Goal: Book appointment/travel/reservation

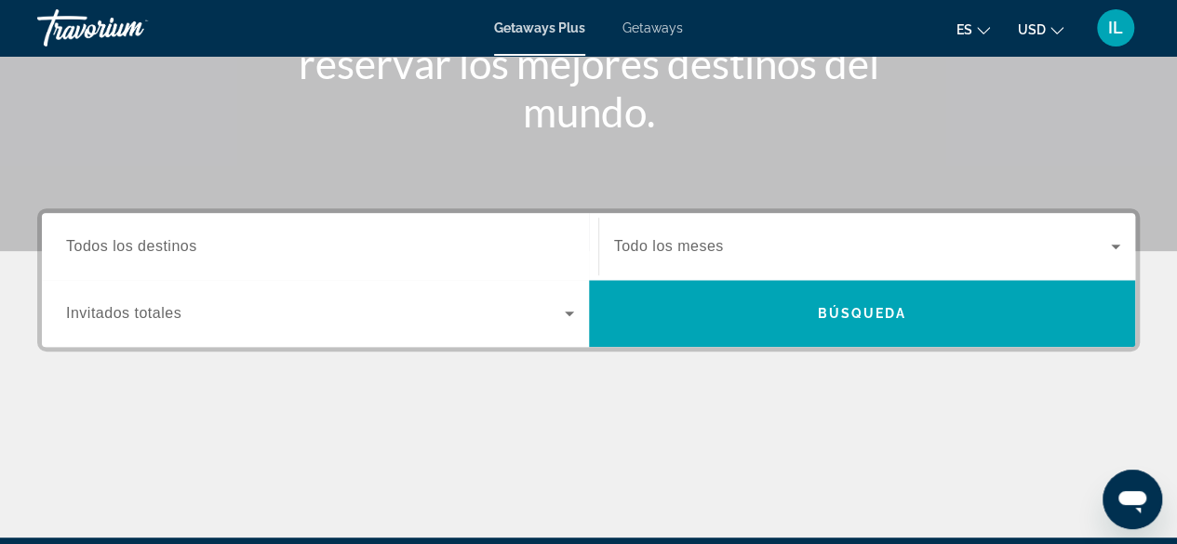
scroll to position [309, 0]
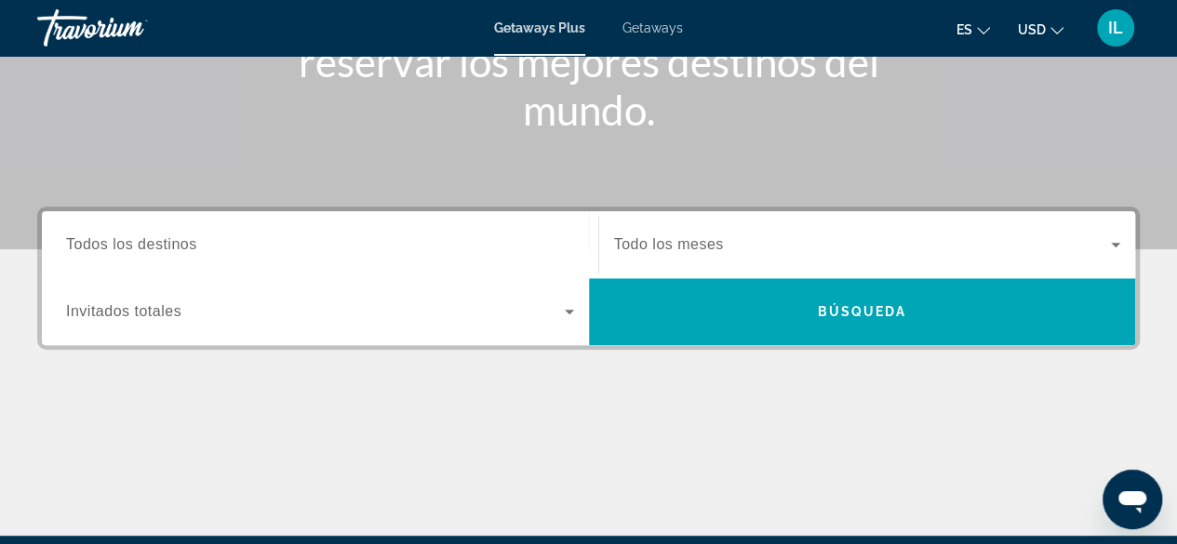
click at [87, 247] on span "Todos los destinos" at bounding box center [131, 244] width 131 height 16
click at [87, 247] on input "Destination Todos los destinos" at bounding box center [320, 245] width 508 height 22
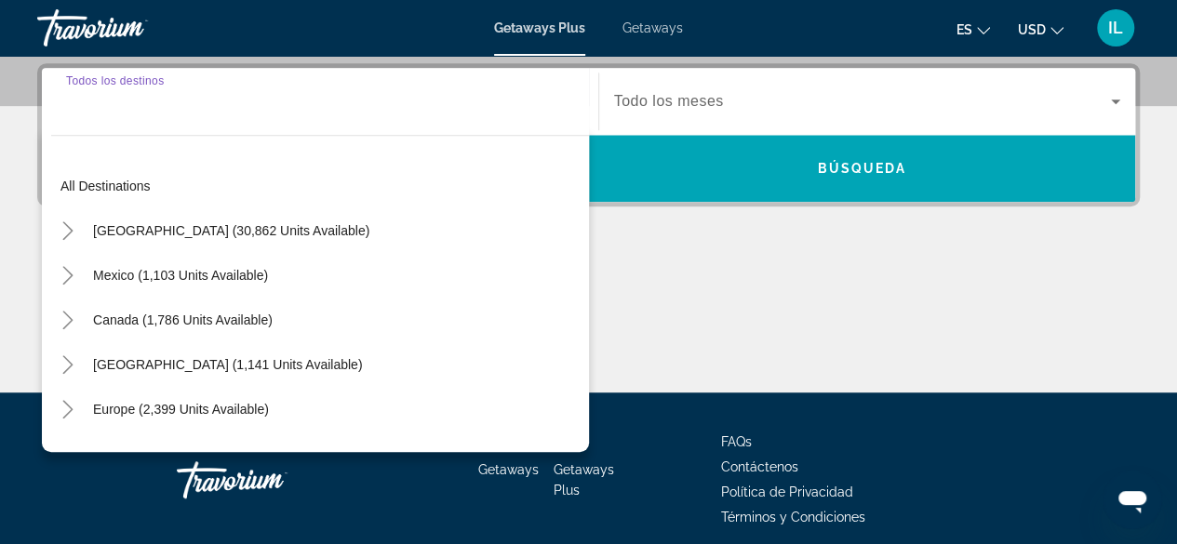
scroll to position [454, 0]
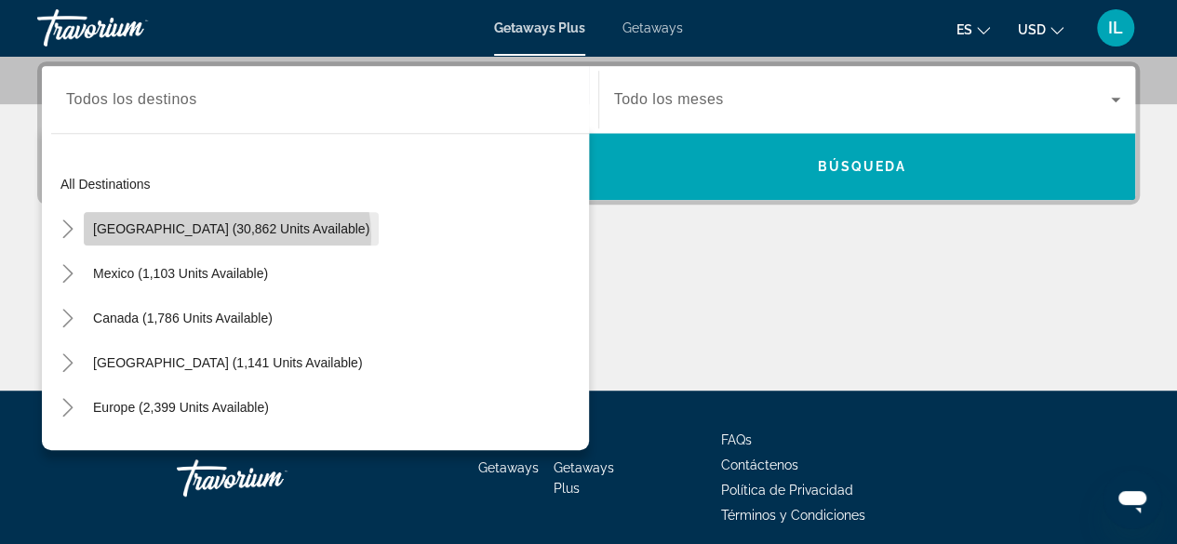
click at [226, 235] on span "Search widget" at bounding box center [231, 229] width 295 height 45
type input "**********"
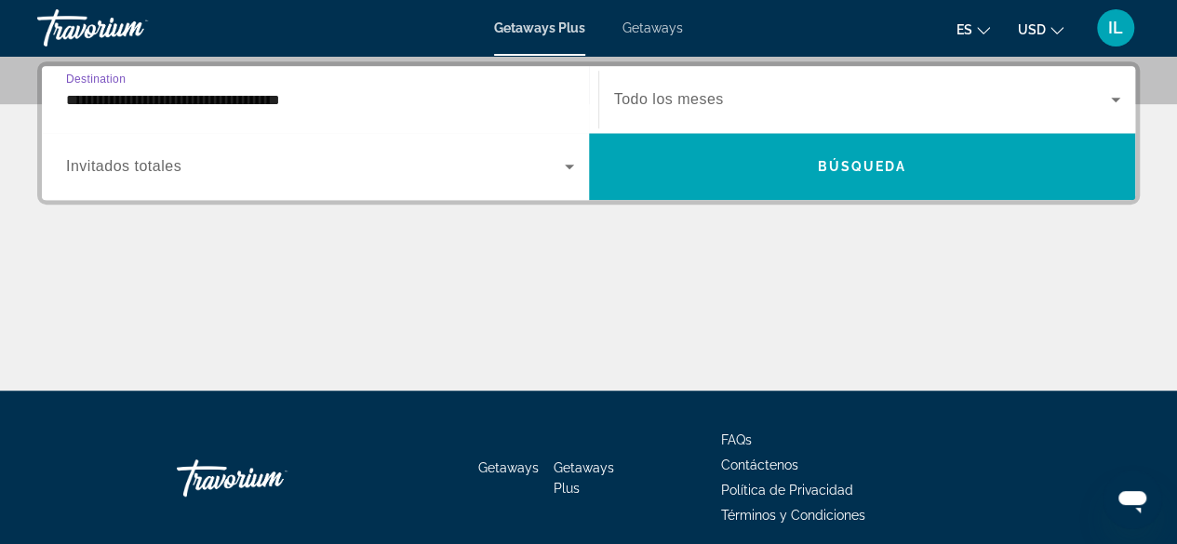
click at [569, 172] on icon "Search widget" at bounding box center [569, 166] width 22 height 22
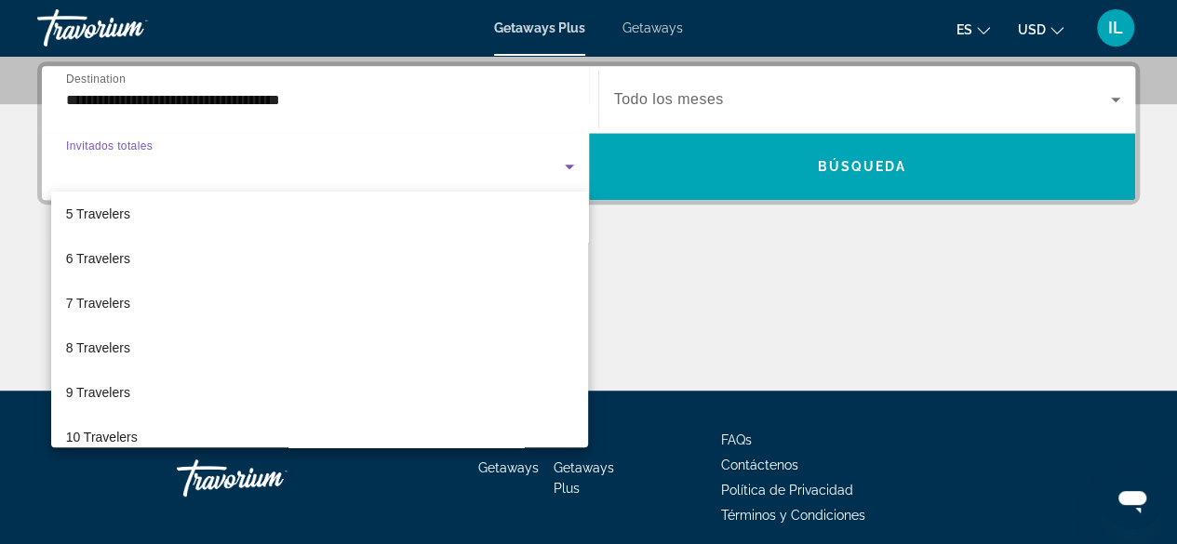
scroll to position [205, 0]
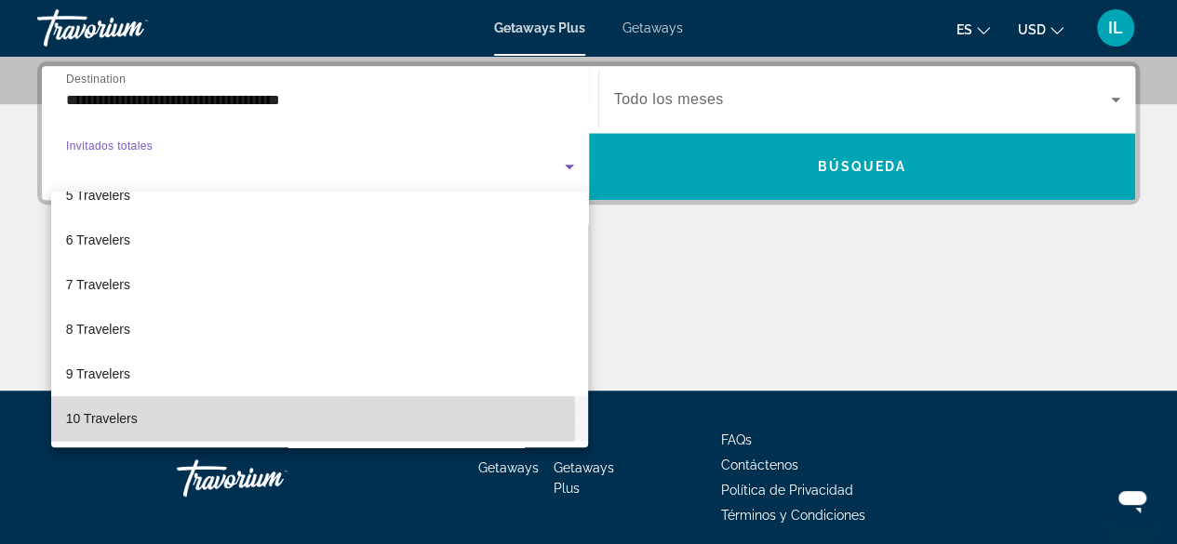
click at [106, 420] on span "10 Travelers" at bounding box center [102, 418] width 72 height 22
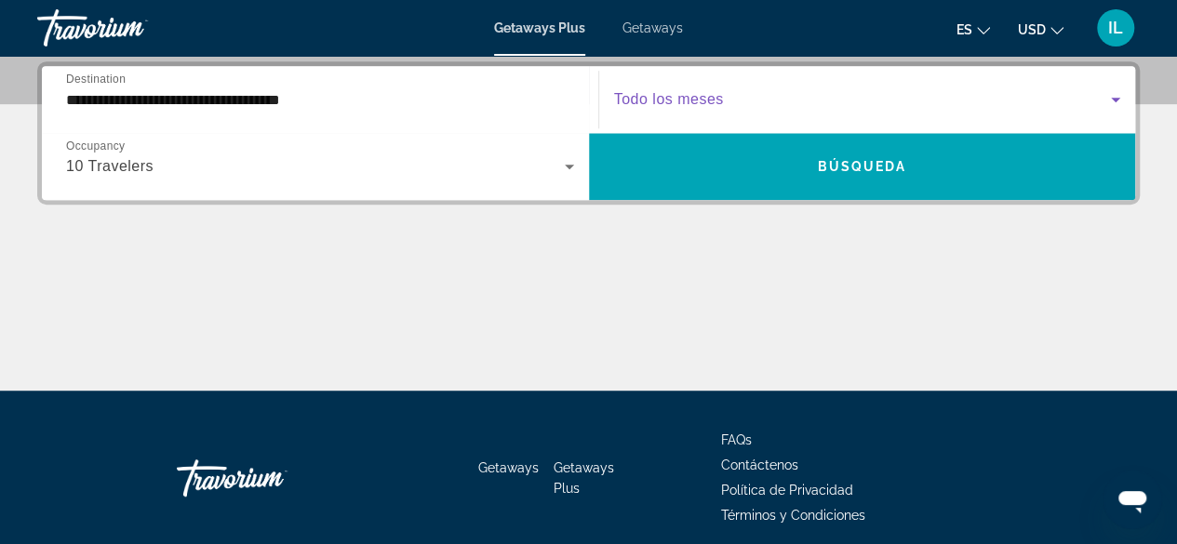
click at [1119, 101] on icon "Search widget" at bounding box center [1115, 99] width 22 height 22
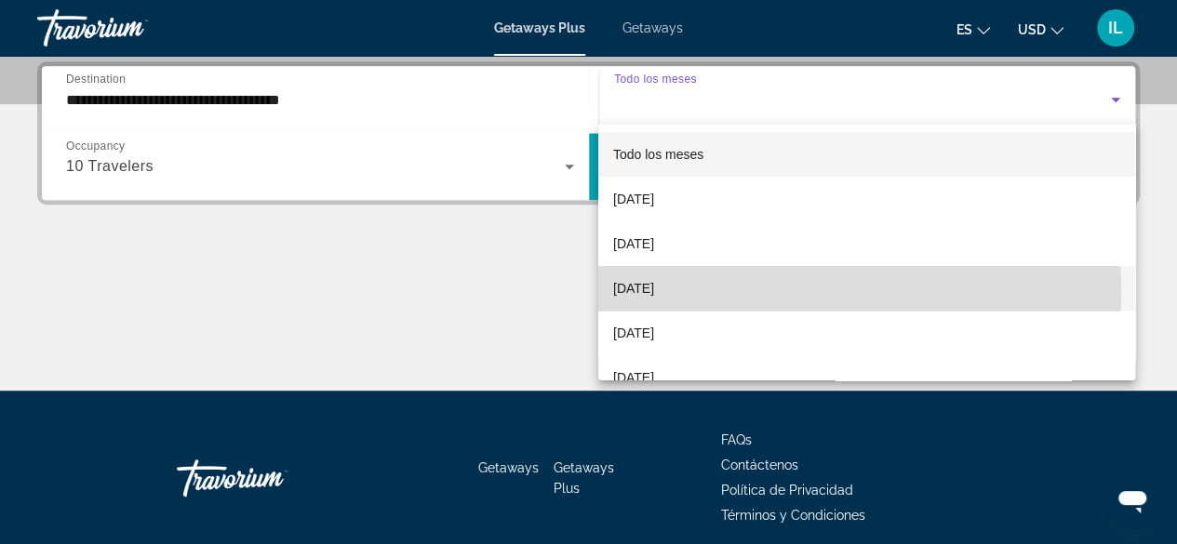
click at [654, 290] on span "[DATE]" at bounding box center [633, 288] width 41 height 22
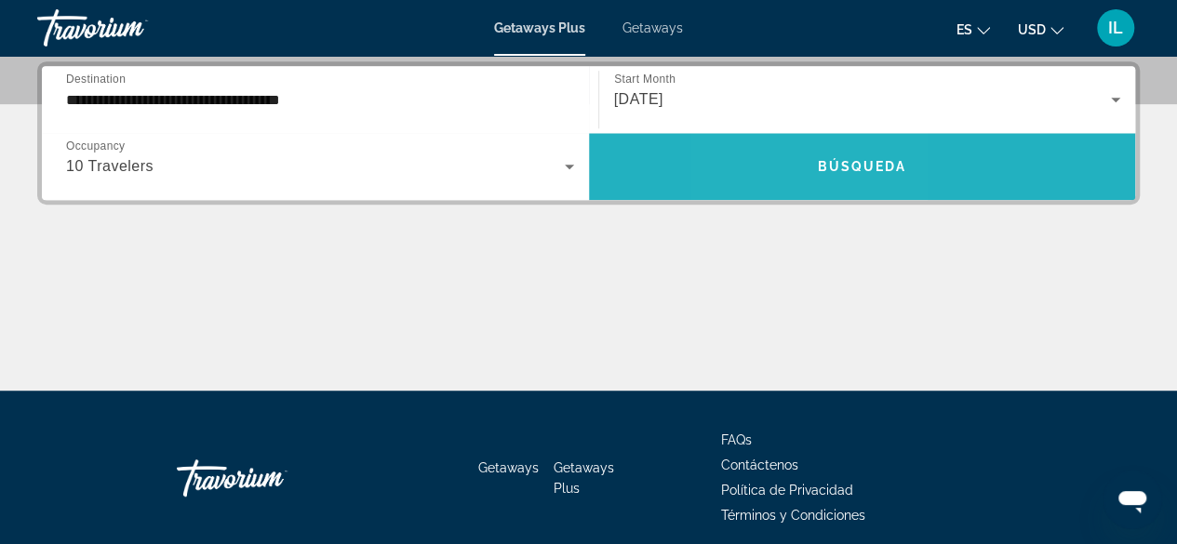
click at [796, 183] on span "Search widget" at bounding box center [862, 166] width 547 height 45
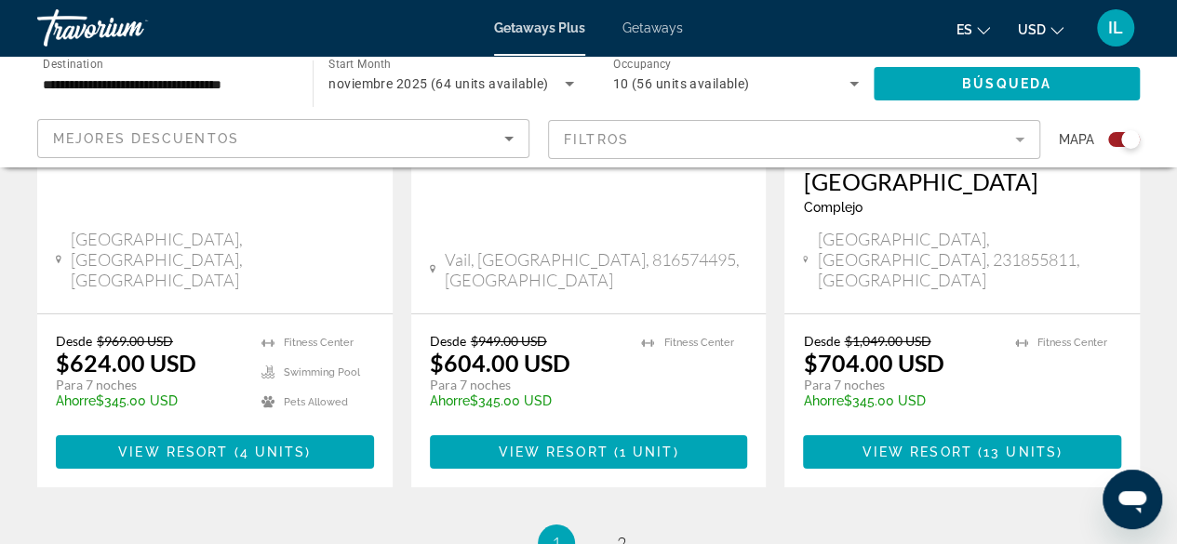
scroll to position [3138, 0]
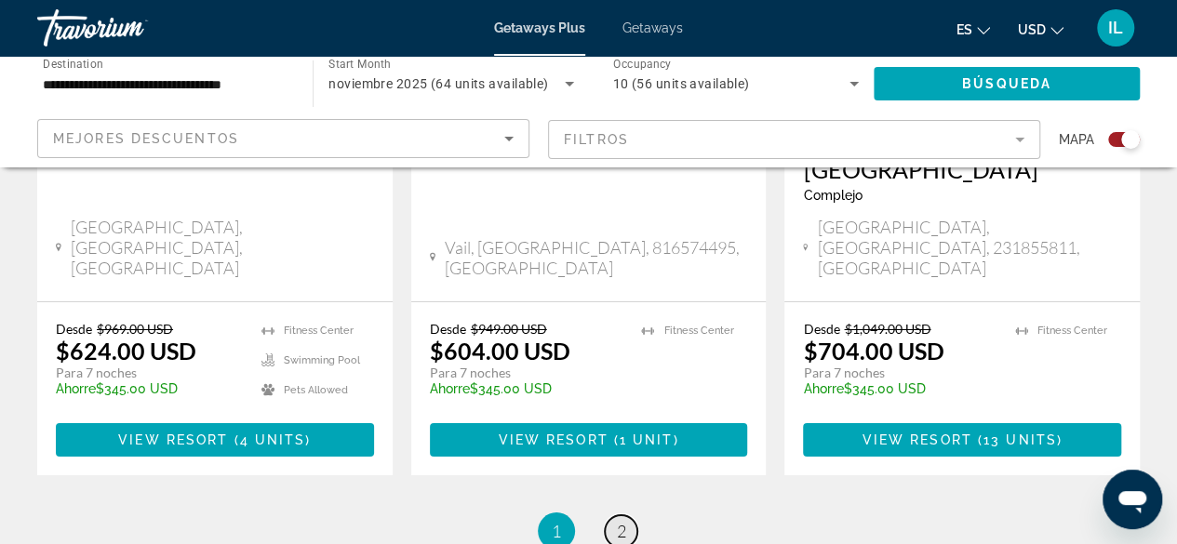
click at [623, 521] on span "2" at bounding box center [621, 531] width 9 height 20
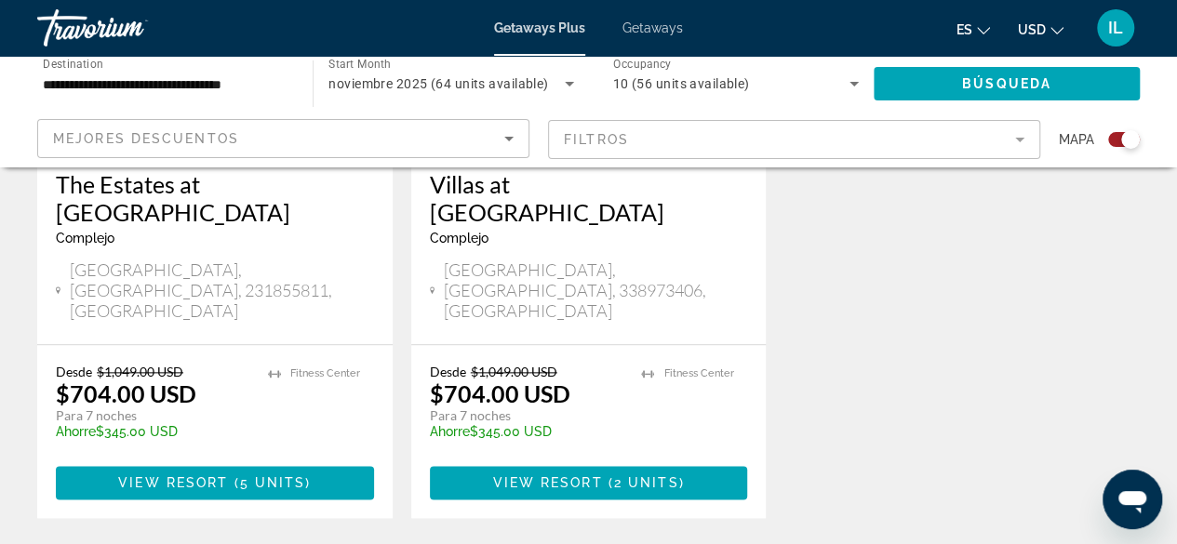
scroll to position [1092, 0]
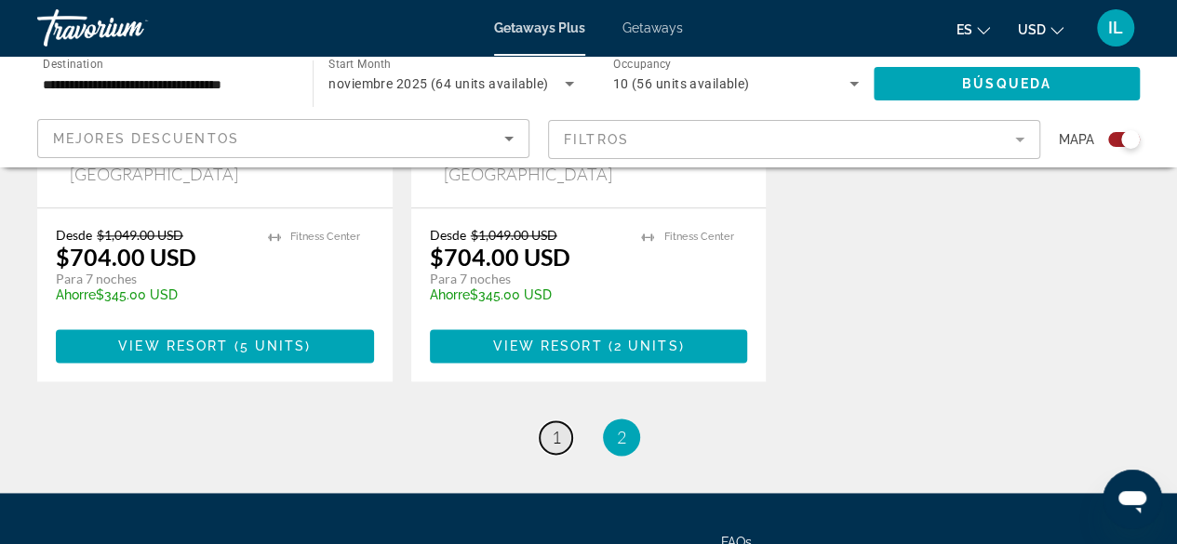
click at [562, 421] on link "page 1" at bounding box center [556, 437] width 33 height 33
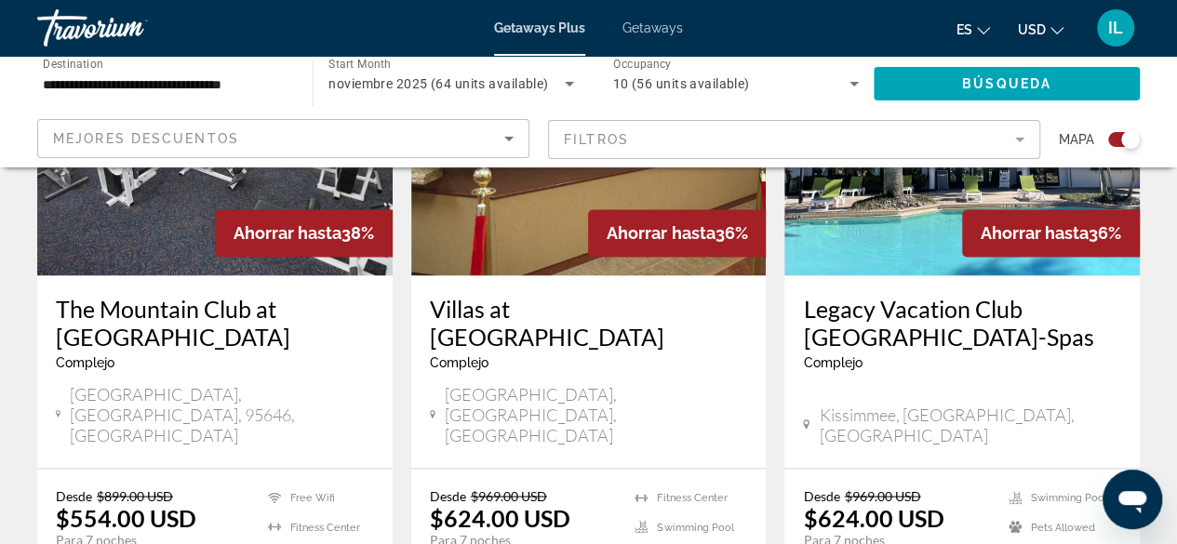
scroll to position [1550, 0]
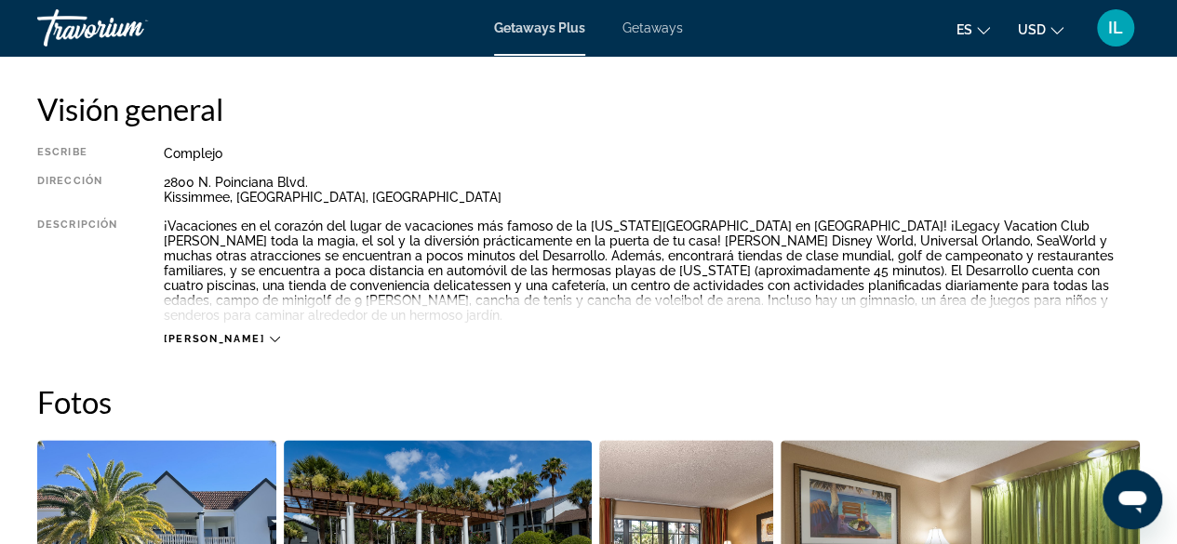
scroll to position [954, 0]
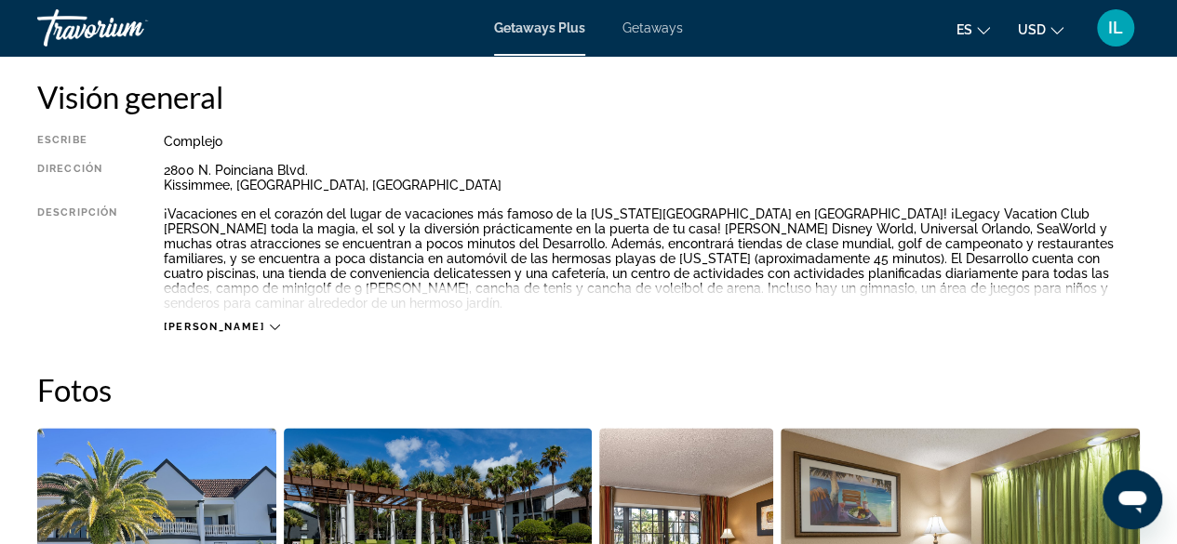
click at [270, 325] on icon "Main content" at bounding box center [275, 328] width 10 height 6
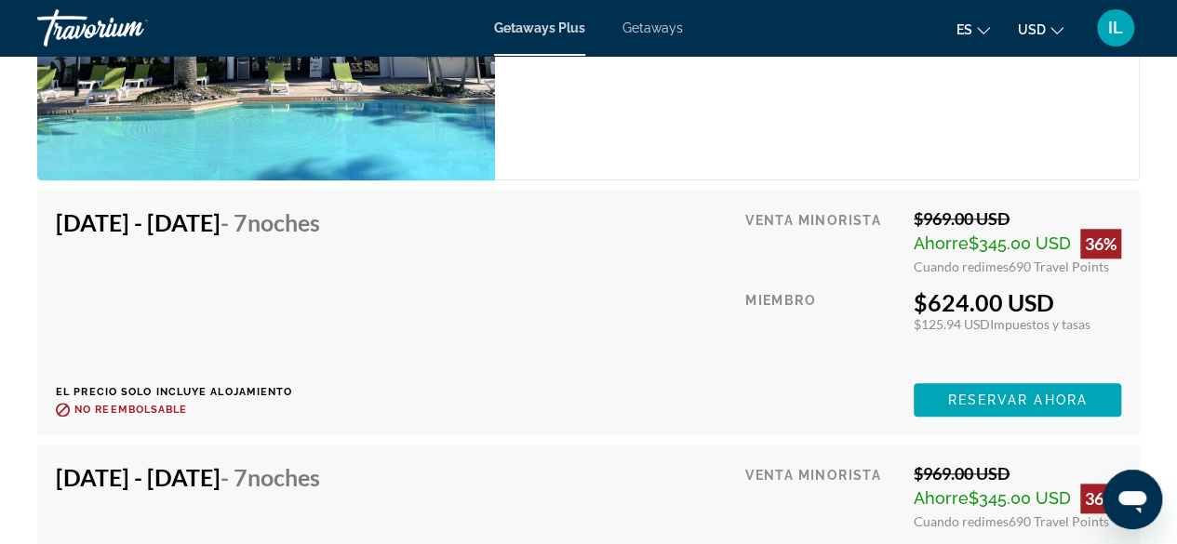
scroll to position [4247, 0]
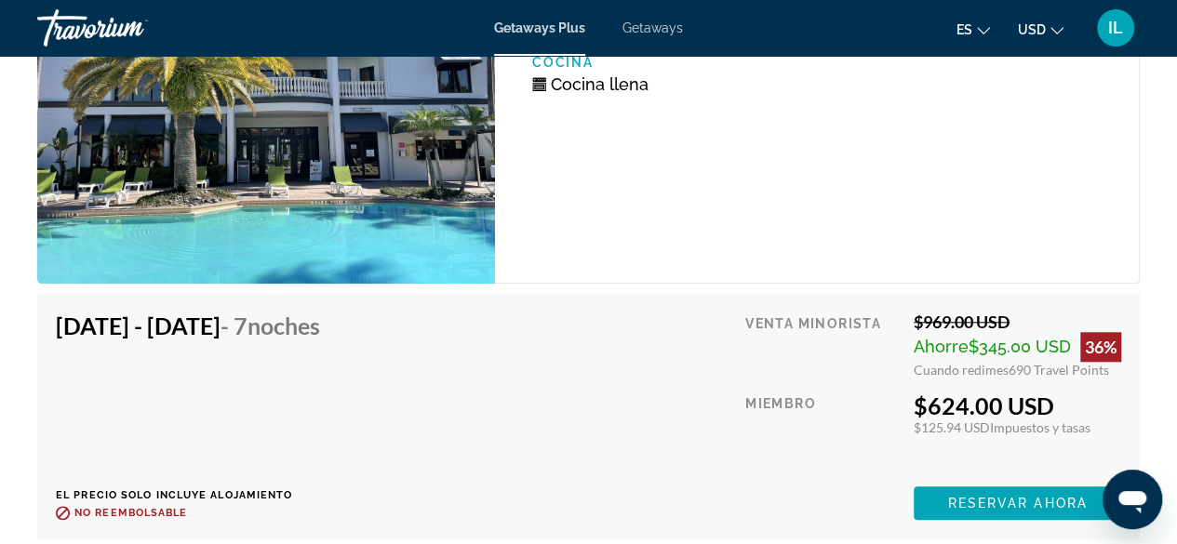
drag, startPoint x: 1176, startPoint y: 371, endPoint x: 1181, endPoint y: 334, distance: 37.6
click at [717, 203] on div "Unidad de 3 dormitorios (Full Kitchen) Habitaciones 3 Máxima ocupacion 10 Cocin…" at bounding box center [817, 109] width 645 height 349
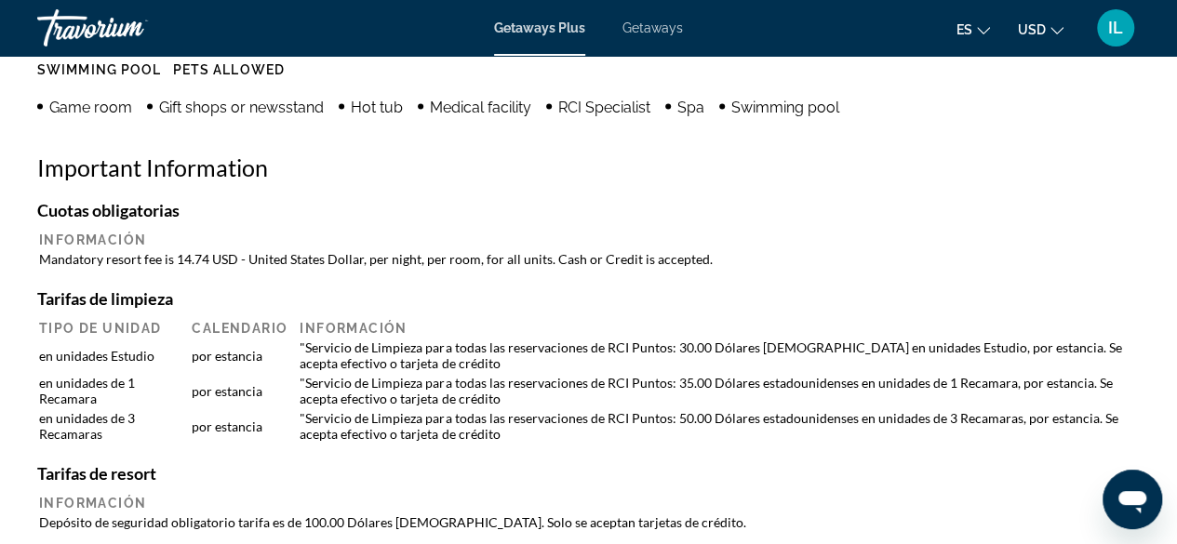
scroll to position [2081, 0]
